Goal: Task Accomplishment & Management: Use online tool/utility

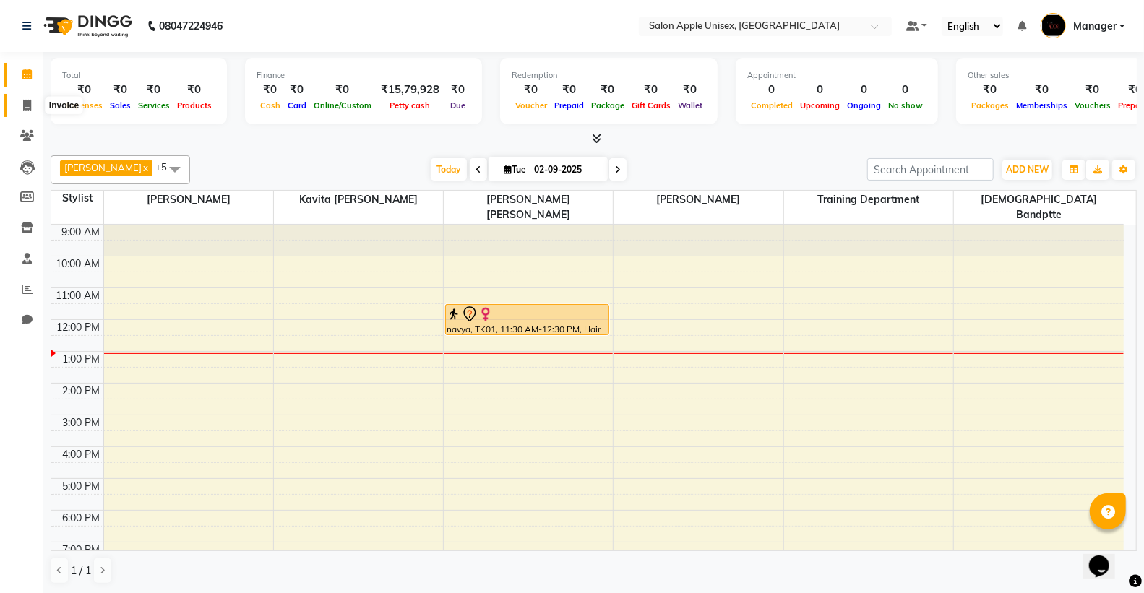
click at [23, 104] on icon at bounding box center [27, 105] width 8 height 11
select select "service"
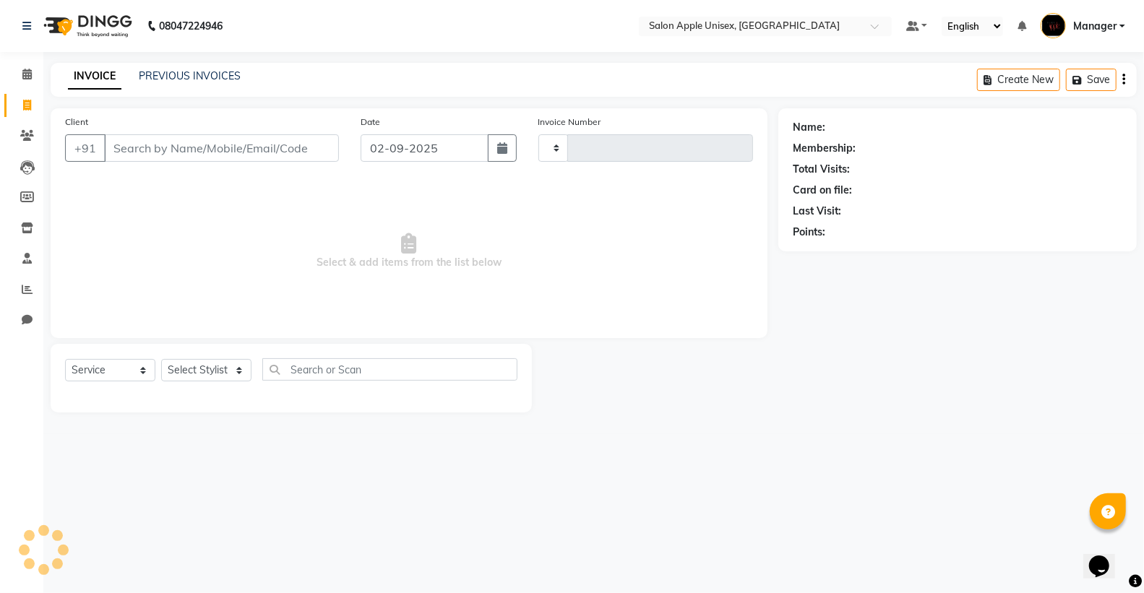
type input "1613"
select select "138"
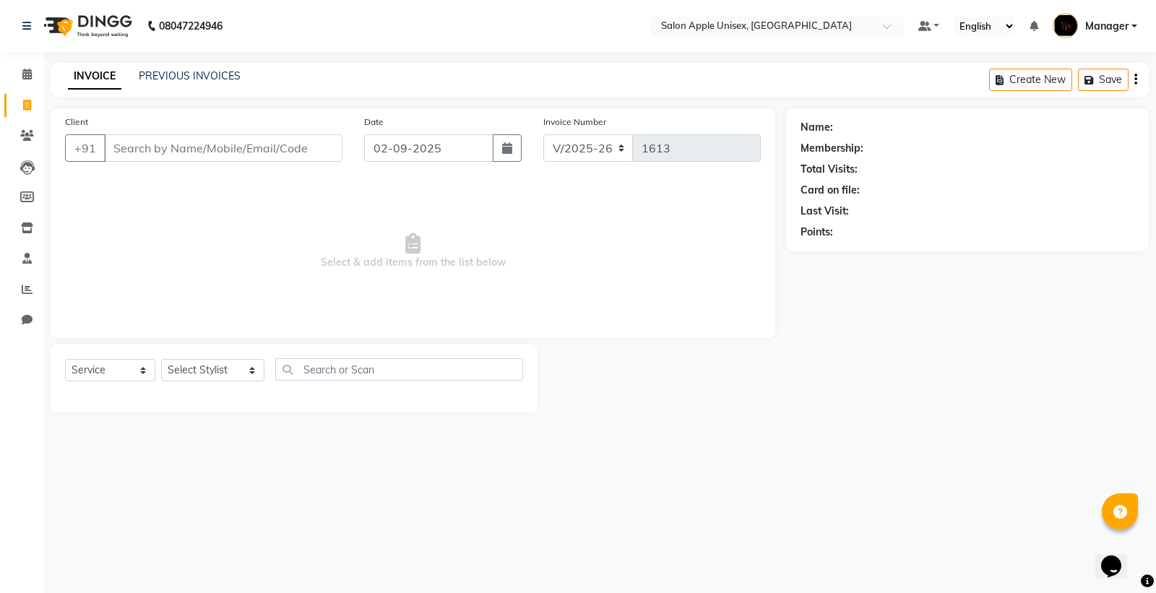
click at [193, 153] on input "Client" at bounding box center [223, 147] width 239 height 27
click at [239, 160] on input "Client" at bounding box center [223, 147] width 239 height 27
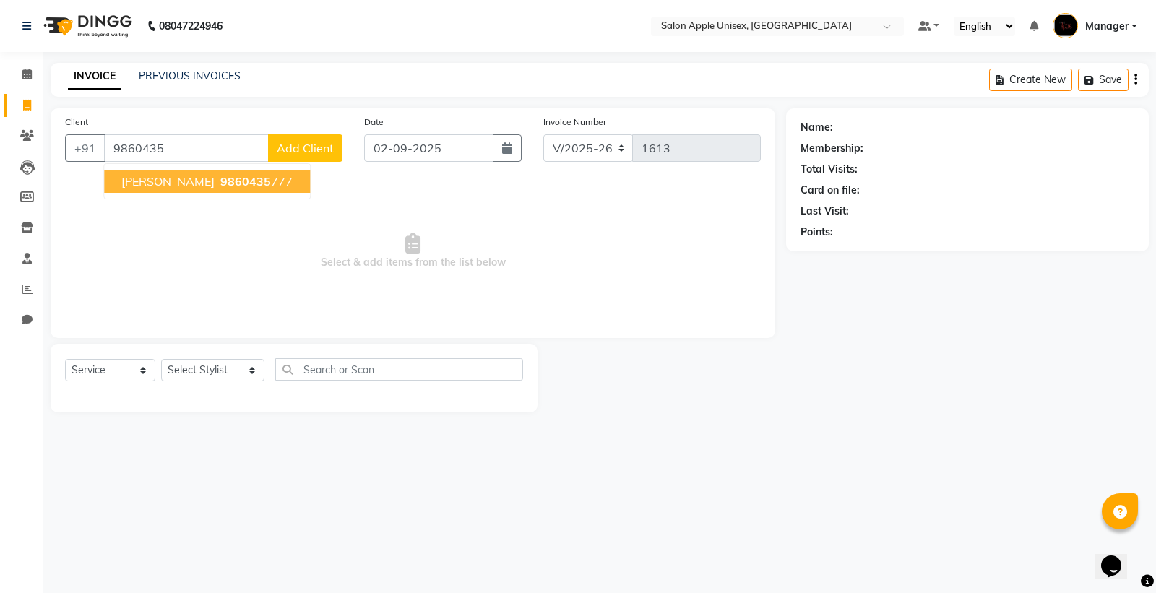
click at [243, 189] on button "[PERSON_NAME] 9860435 777" at bounding box center [207, 181] width 206 height 23
type input "9860435777"
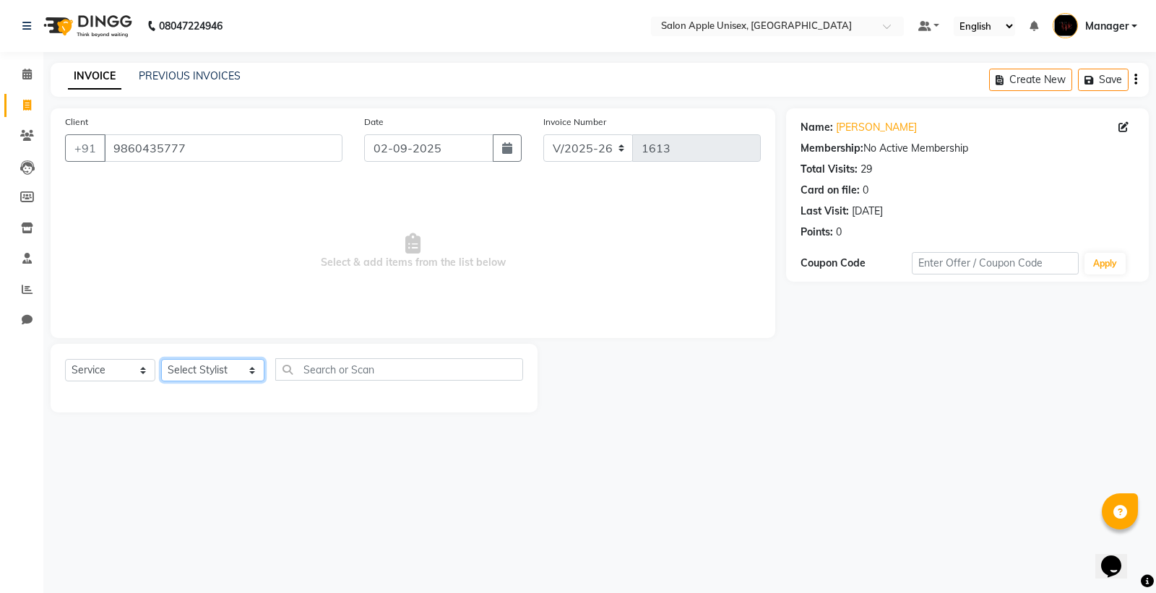
click at [241, 369] on select "Select Stylist [PERSON_NAME] Kavita [PERSON_NAME] Manager [PERSON_NAME] [PERSON…" at bounding box center [212, 370] width 103 height 22
select select "76661"
click at [161, 360] on select "Select Stylist [PERSON_NAME] Kavita [PERSON_NAME] Manager [PERSON_NAME] [PERSON…" at bounding box center [212, 370] width 103 height 22
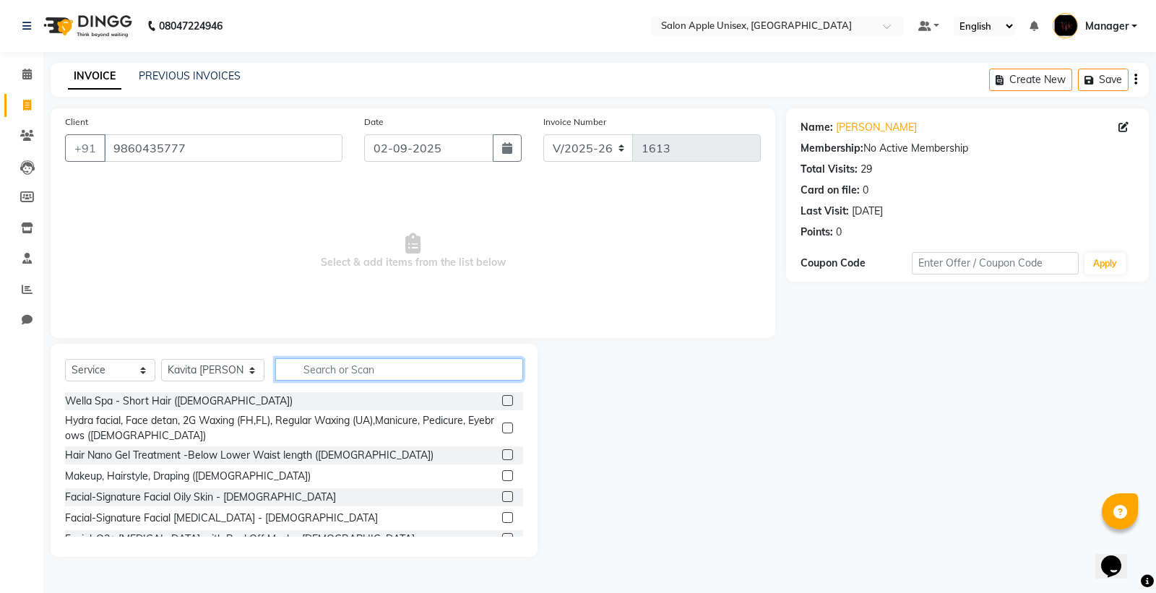
click at [364, 363] on input "text" at bounding box center [399, 369] width 248 height 22
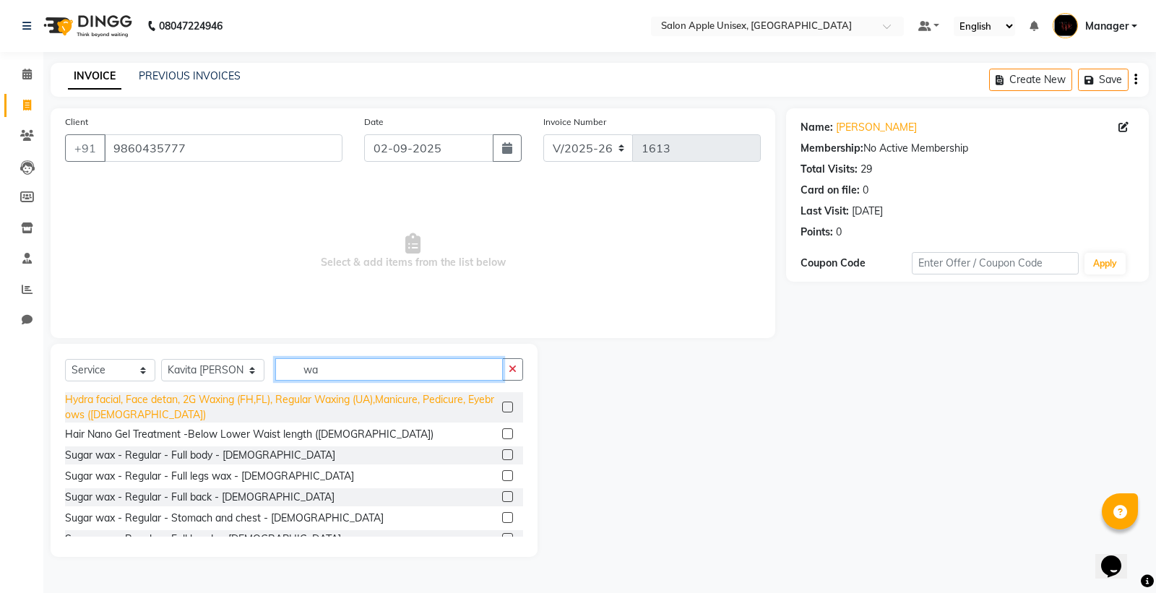
type input "w"
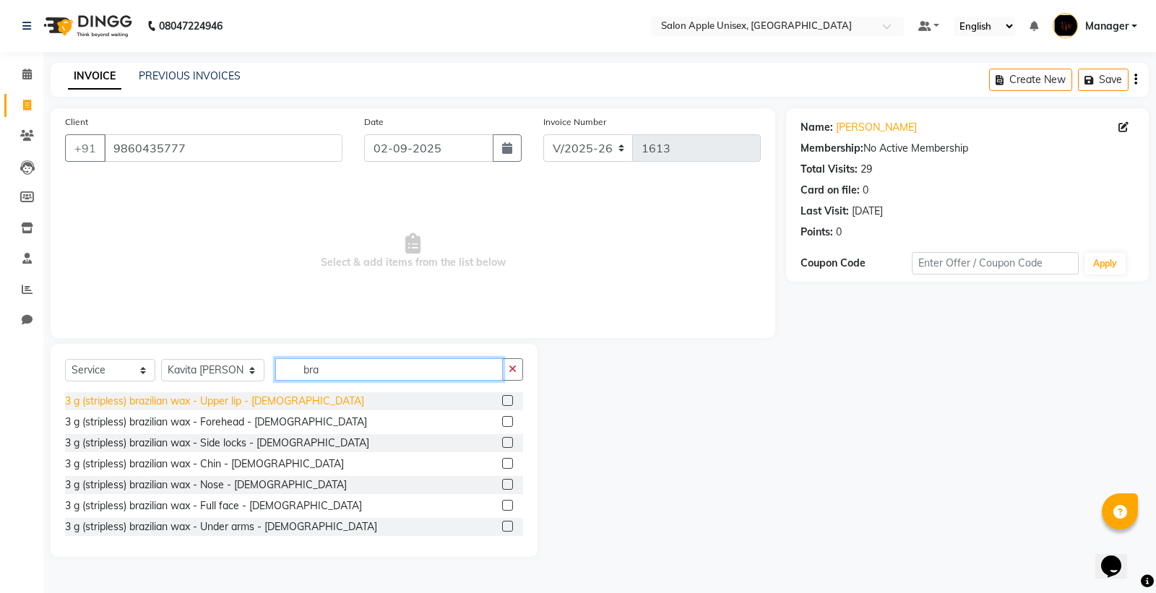
type input "bra"
click at [108, 403] on div "3 g (stripless) brazilian wax - Upper lip - [DEMOGRAPHIC_DATA]" at bounding box center [214, 401] width 299 height 15
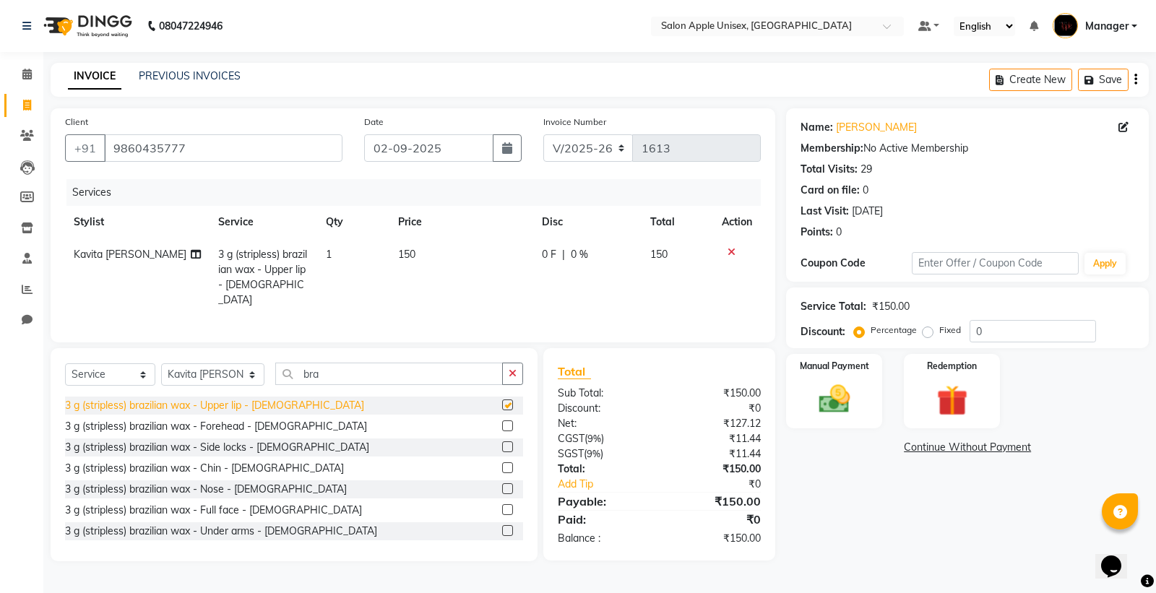
checkbox input "false"
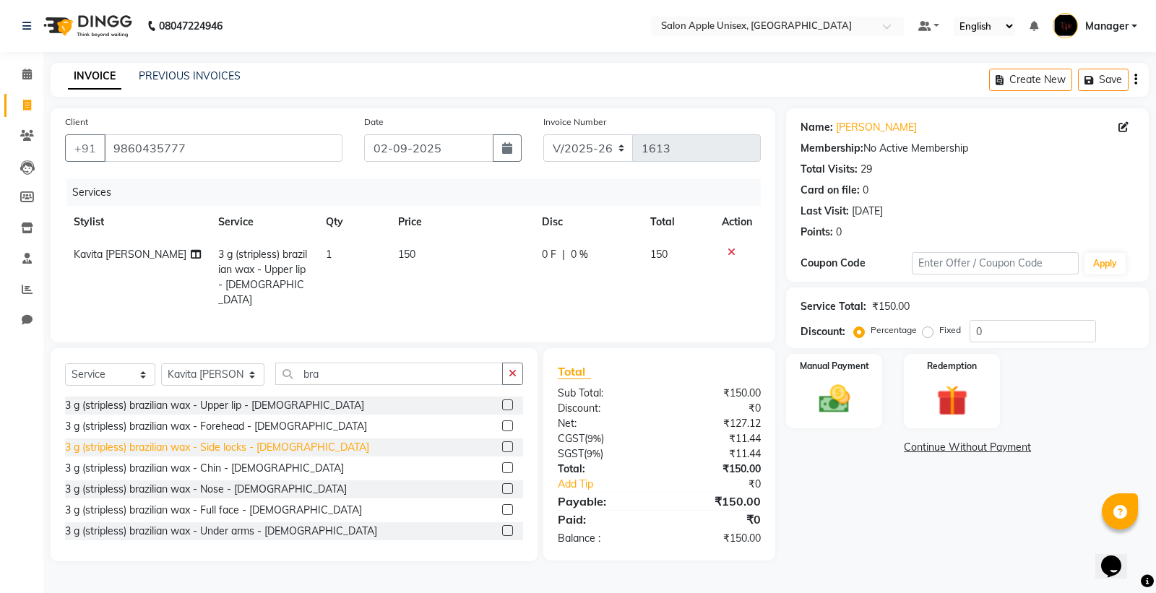
click at [155, 441] on div "3 g (stripless) brazilian wax - Side locks - [DEMOGRAPHIC_DATA]" at bounding box center [217, 447] width 304 height 15
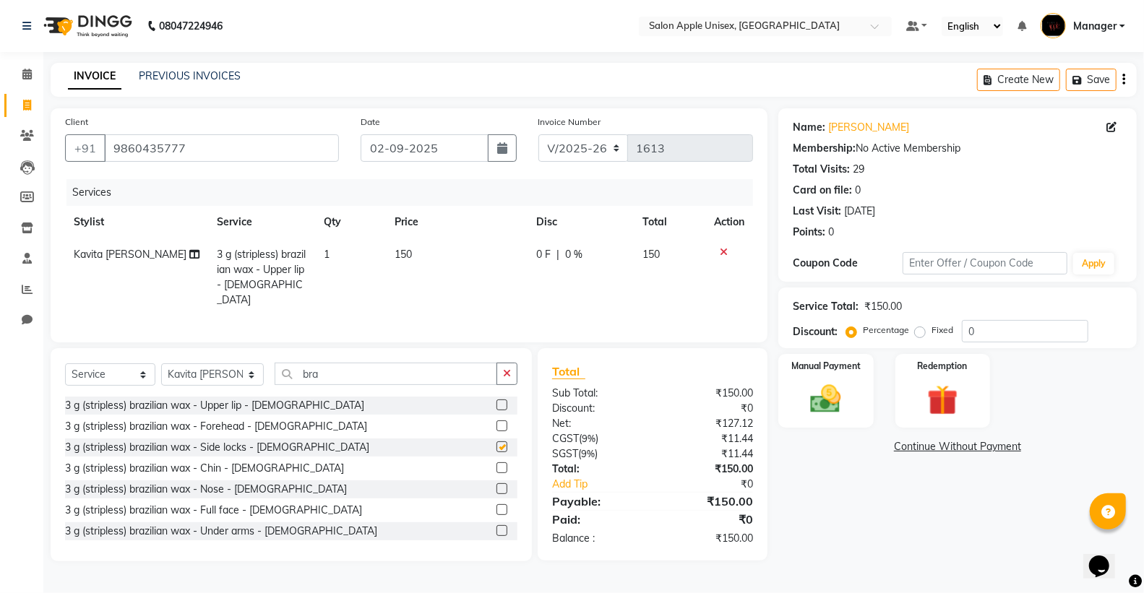
checkbox input "false"
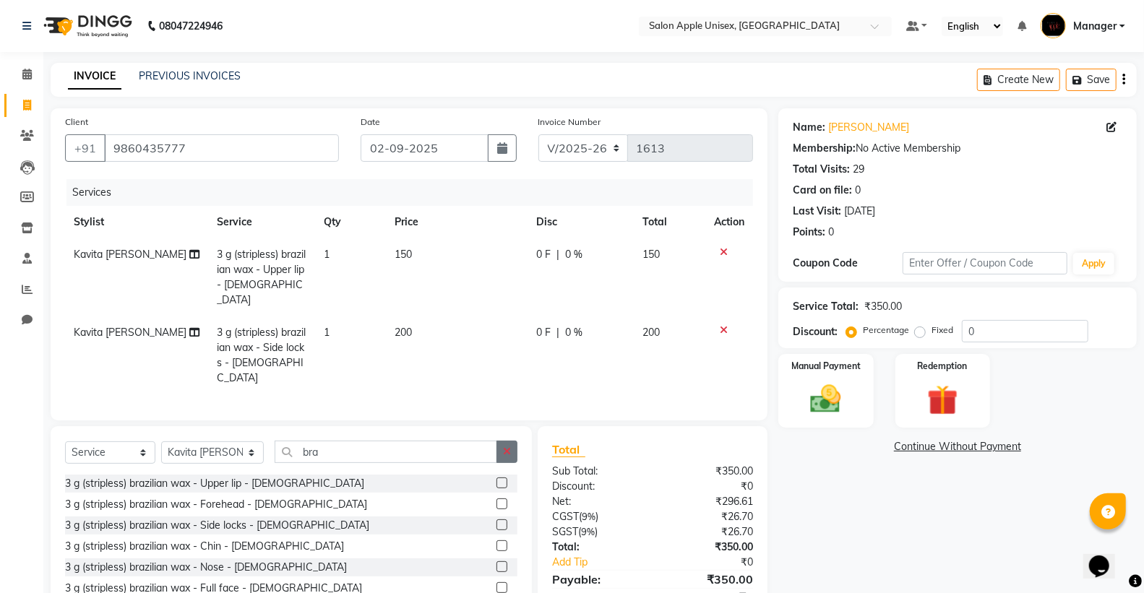
click at [501, 441] on button "button" at bounding box center [507, 452] width 21 height 22
type input "t"
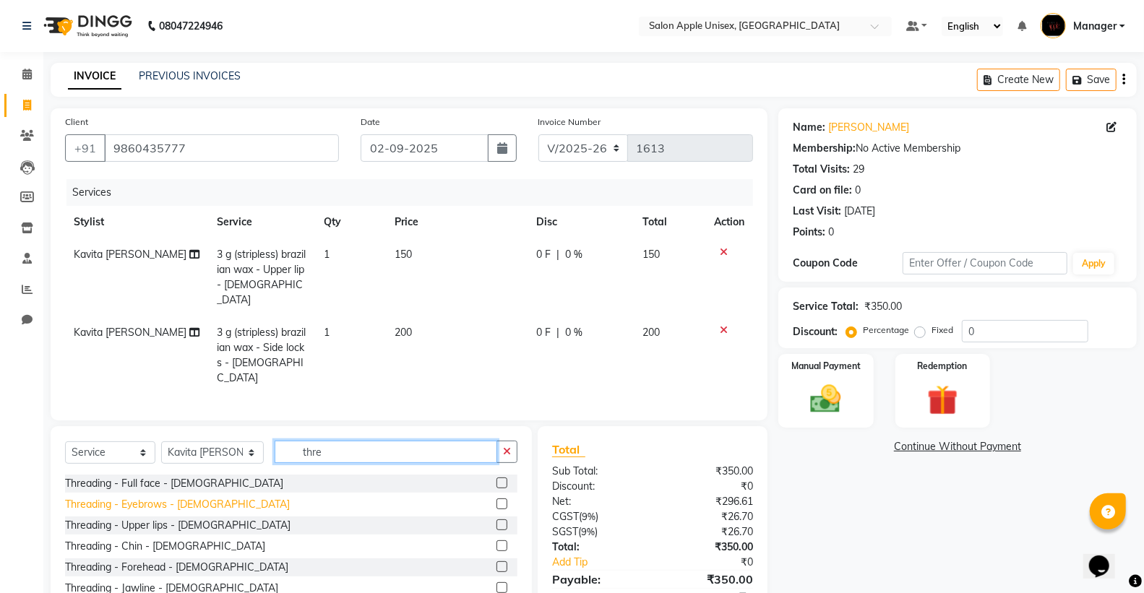
type input "thre"
click at [124, 497] on div "Threading - Eyebrows - [DEMOGRAPHIC_DATA]" at bounding box center [177, 504] width 225 height 15
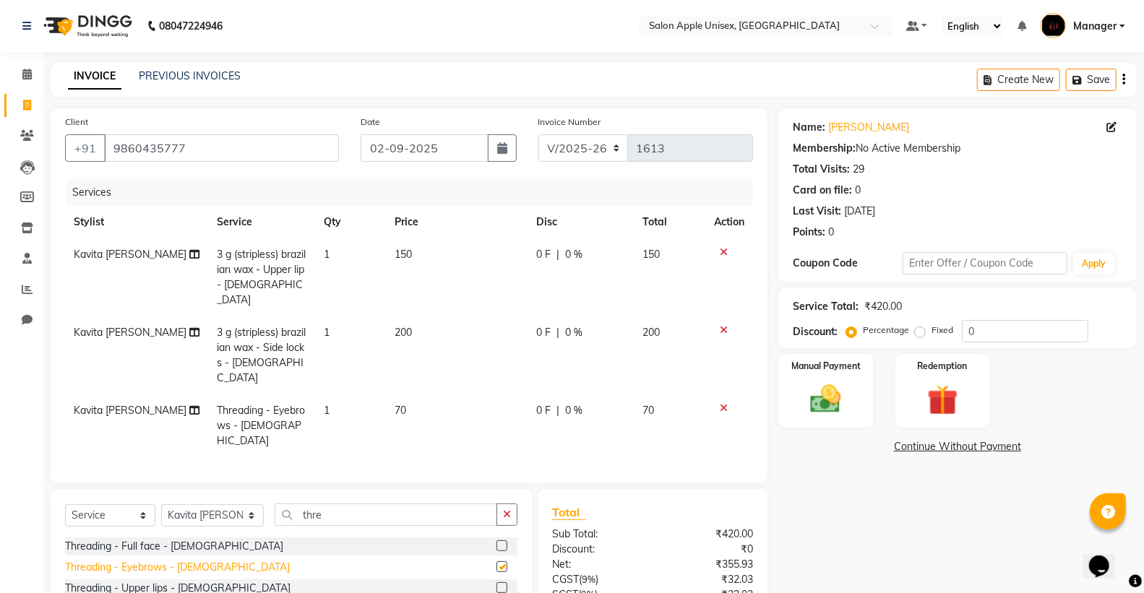
checkbox input "false"
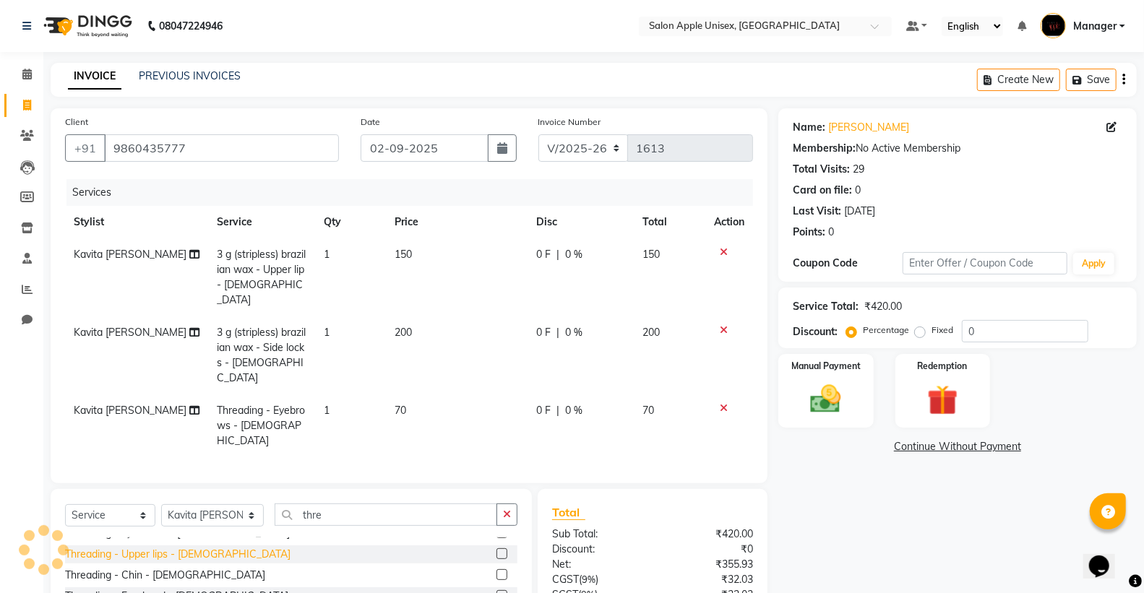
scroll to position [44, 0]
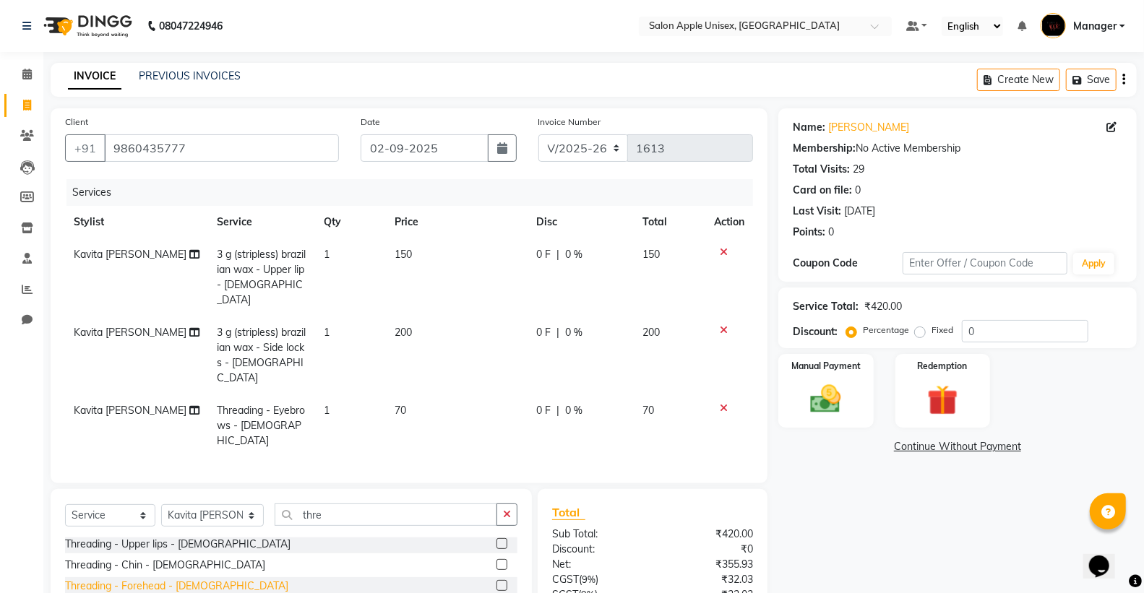
click at [153, 579] on div "Threading - Forehead - [DEMOGRAPHIC_DATA]" at bounding box center [176, 586] width 223 height 15
checkbox input "false"
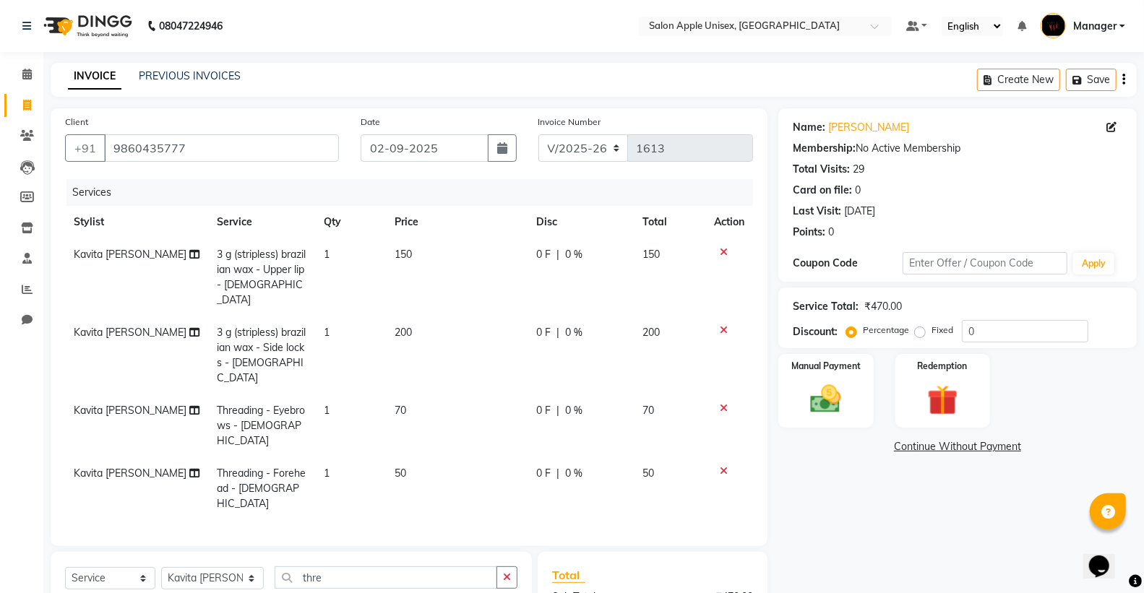
click at [506, 572] on icon "button" at bounding box center [507, 577] width 8 height 10
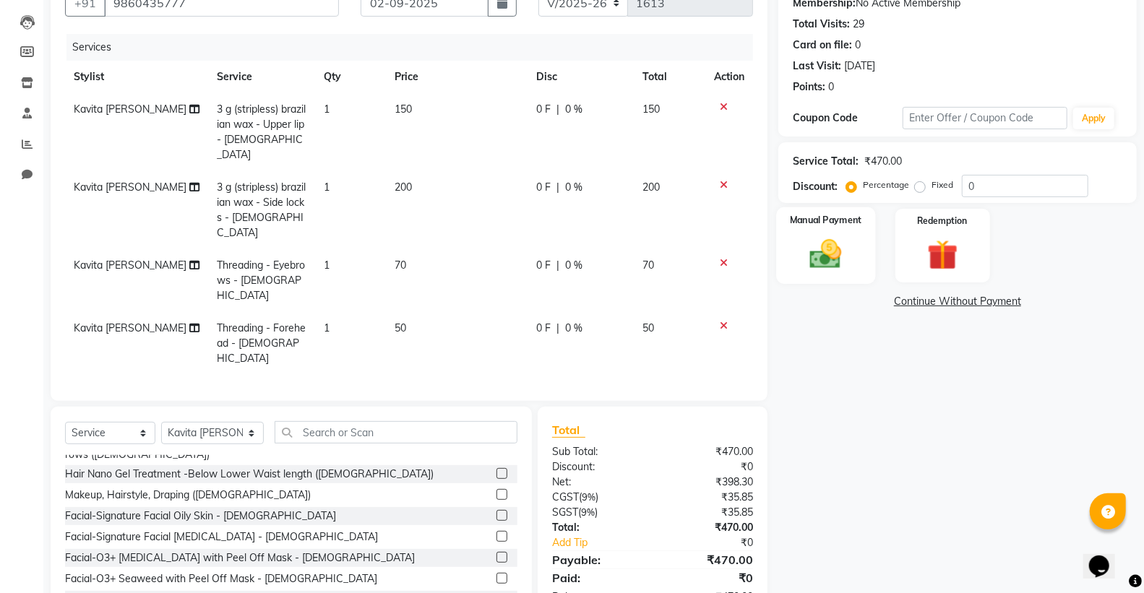
click at [783, 249] on div "Manual Payment" at bounding box center [825, 245] width 99 height 77
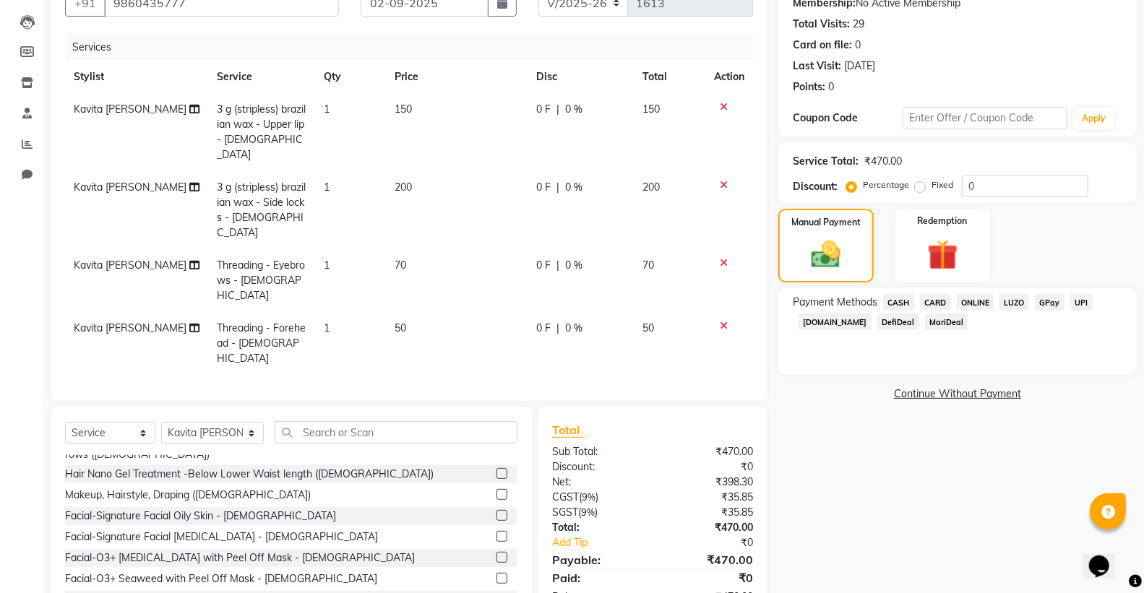
click at [972, 298] on span "ONLINE" at bounding box center [976, 302] width 38 height 17
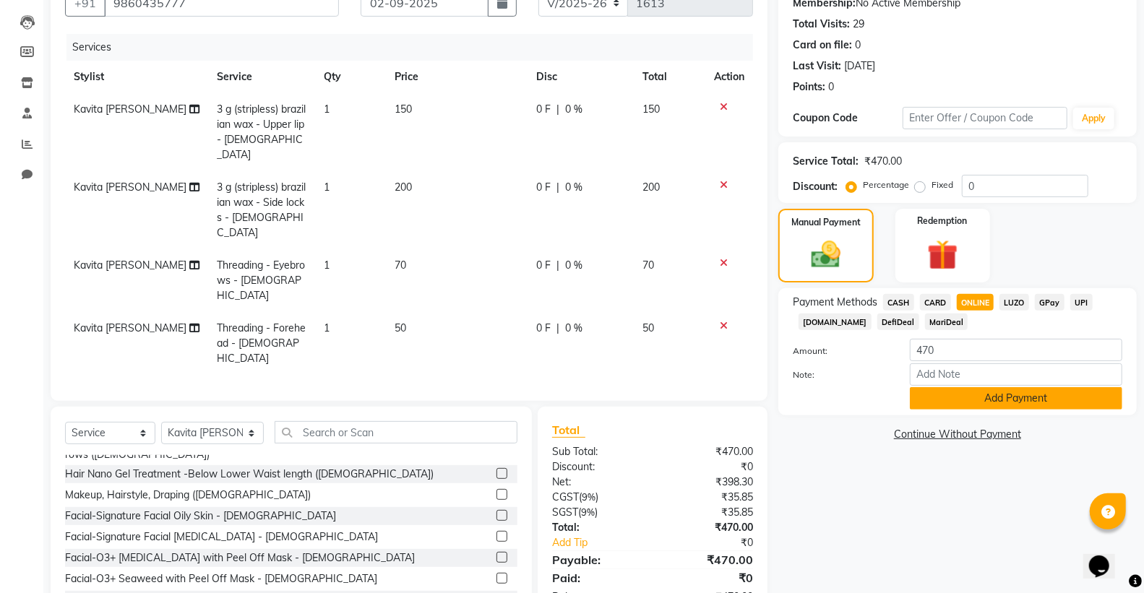
click at [981, 403] on button "Add Payment" at bounding box center [1016, 398] width 212 height 22
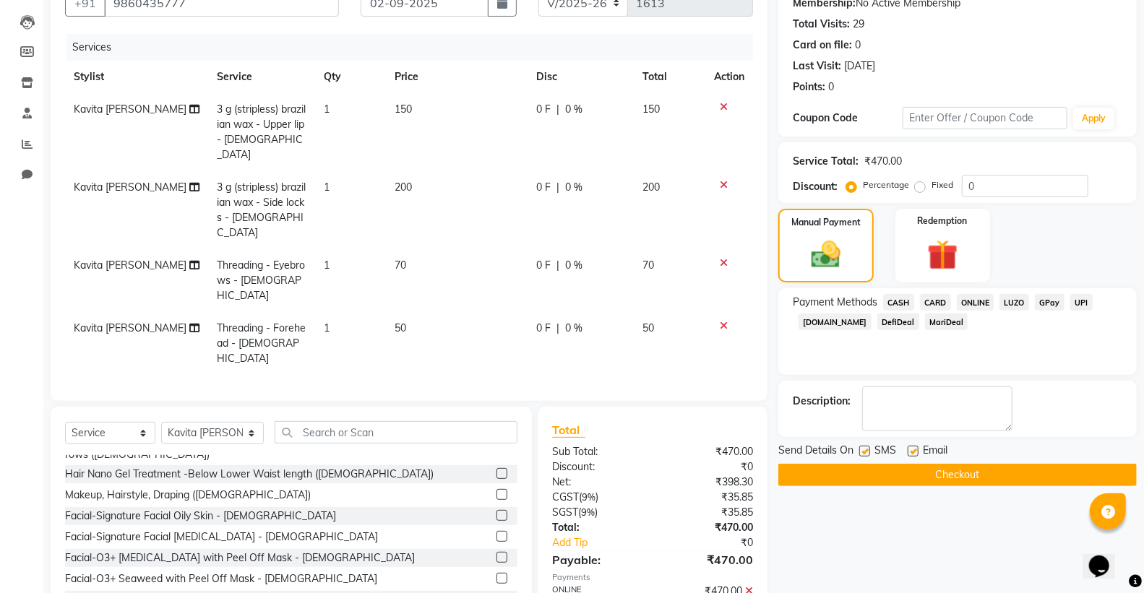
click at [967, 484] on button "Checkout" at bounding box center [957, 475] width 358 height 22
